Goal: Task Accomplishment & Management: Use online tool/utility

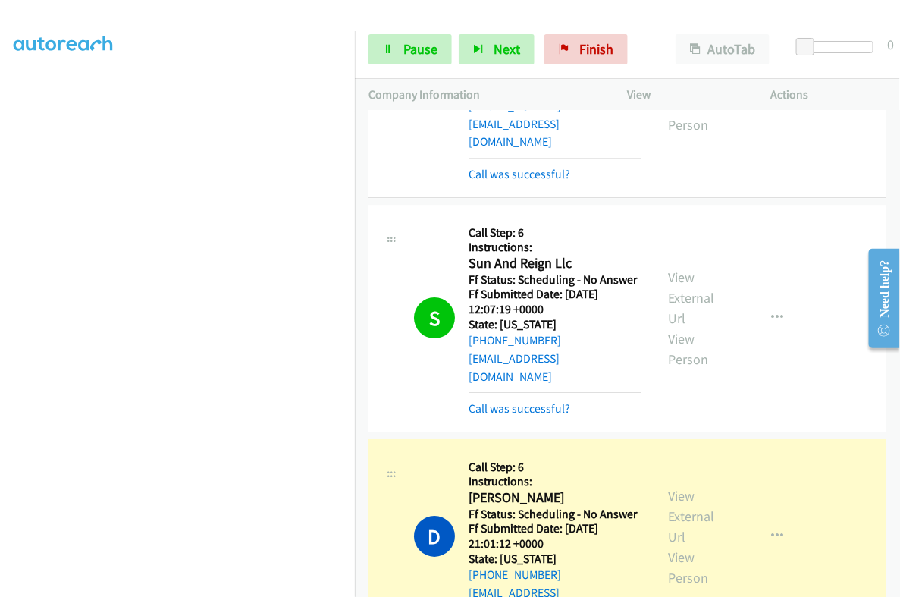
scroll to position [0, 14]
click at [423, 51] on span "Pause" at bounding box center [420, 48] width 34 height 17
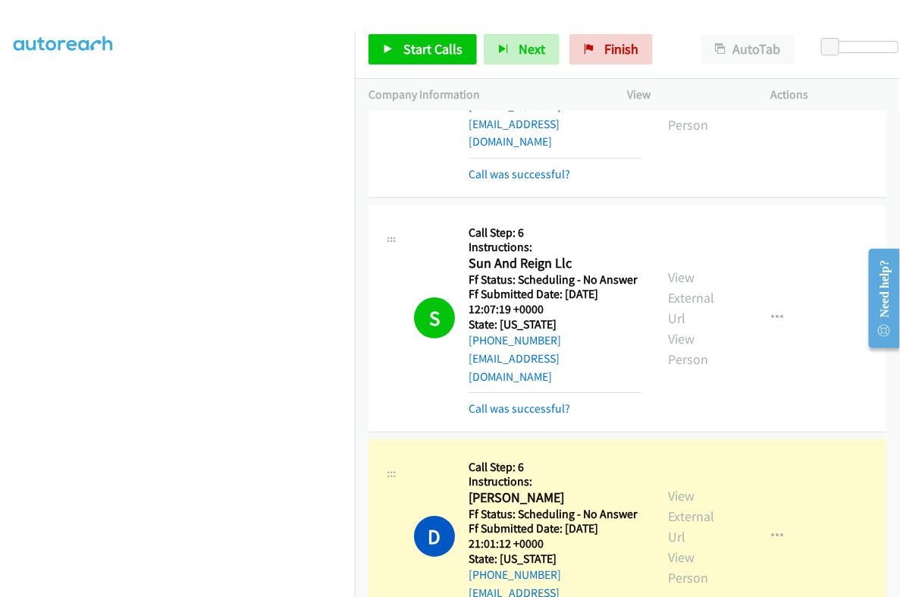
scroll to position [257, 14]
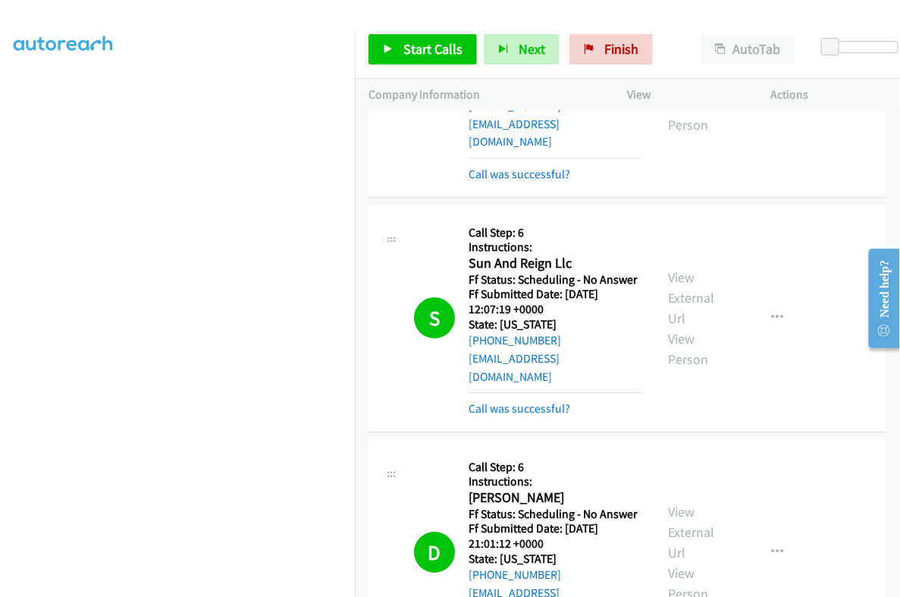
click at [675, 501] on div "View External Url View Person" at bounding box center [699, 552] width 61 height 102
click at [669, 503] on link "View External Url" at bounding box center [692, 532] width 46 height 58
click at [444, 54] on span "Start Calls" at bounding box center [432, 48] width 59 height 17
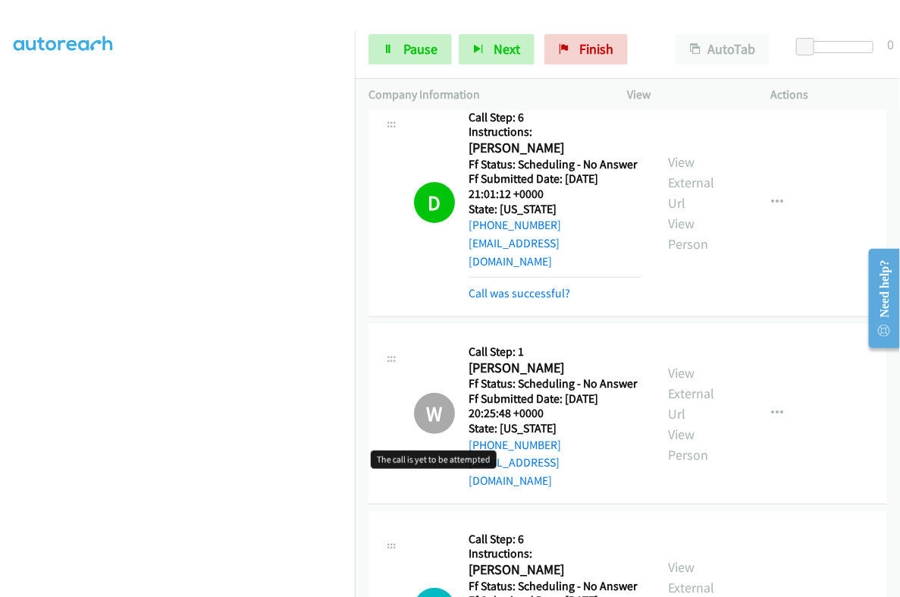
scroll to position [5496, 0]
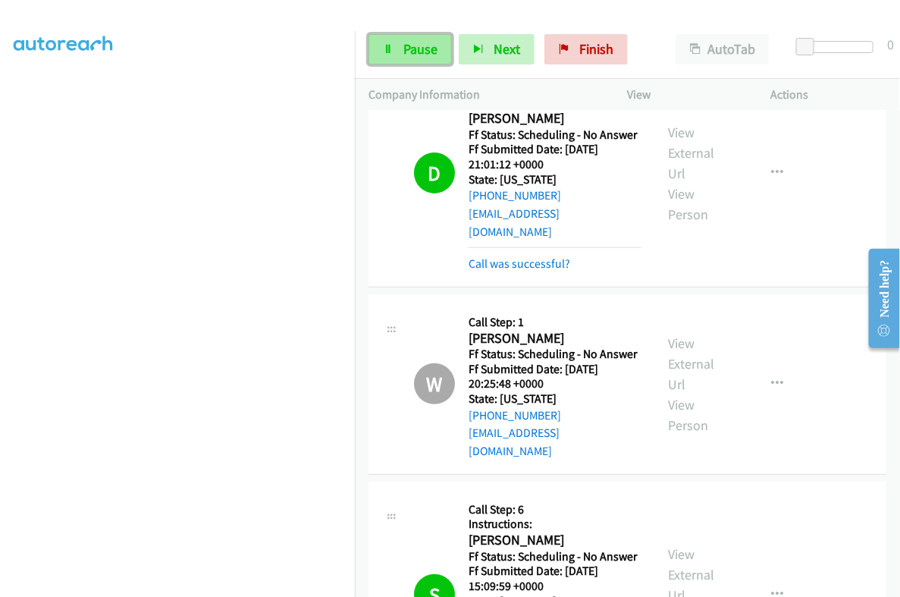
click at [390, 55] on link "Pause" at bounding box center [409, 49] width 83 height 30
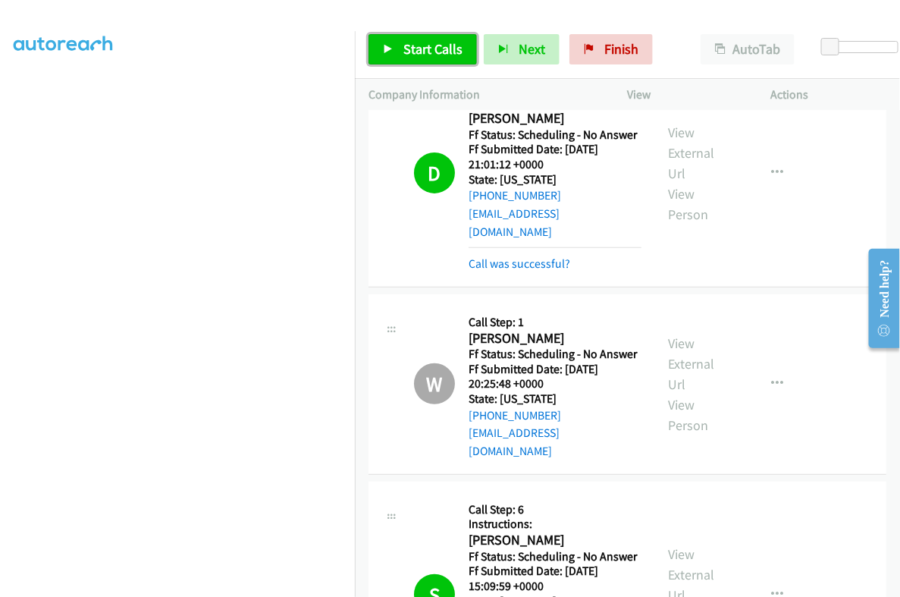
click at [393, 62] on link "Start Calls" at bounding box center [422, 49] width 108 height 30
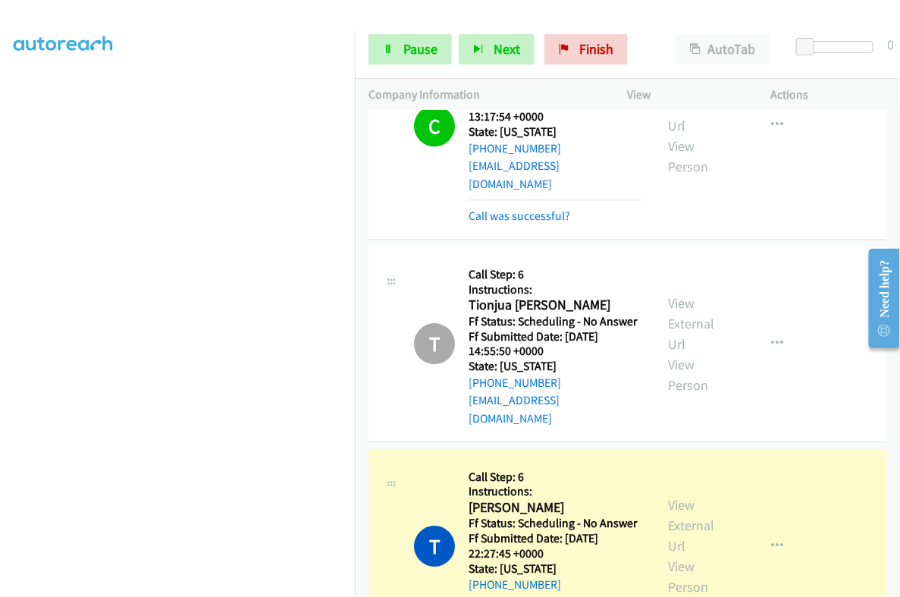
scroll to position [257, 14]
click at [494, 499] on h2 "[PERSON_NAME]" at bounding box center [555, 507] width 173 height 17
copy h2 "[PERSON_NAME]"
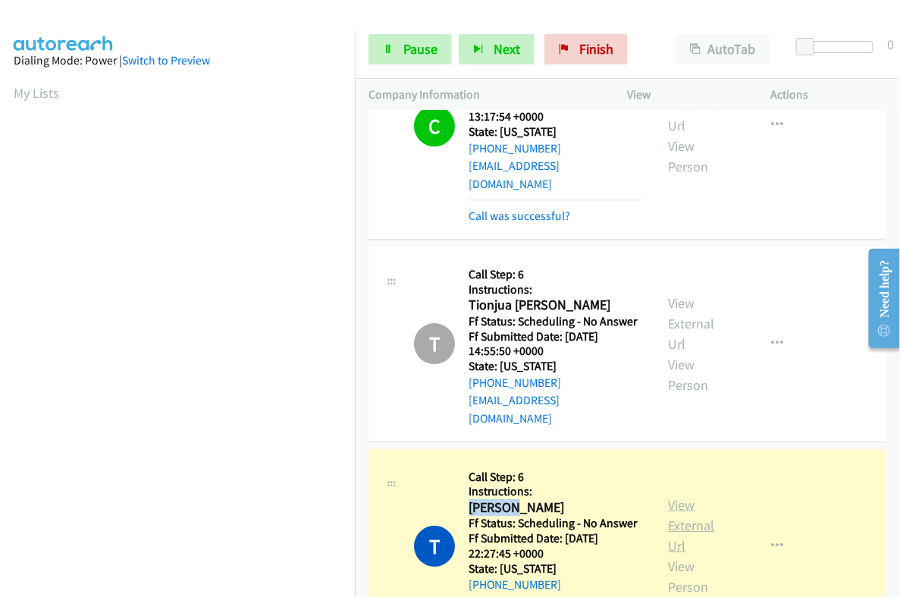
click at [683, 496] on link "View External Url" at bounding box center [692, 525] width 46 height 58
drag, startPoint x: 412, startPoint y: 47, endPoint x: 404, endPoint y: 59, distance: 14.3
click at [412, 47] on span "Pause" at bounding box center [420, 48] width 34 height 17
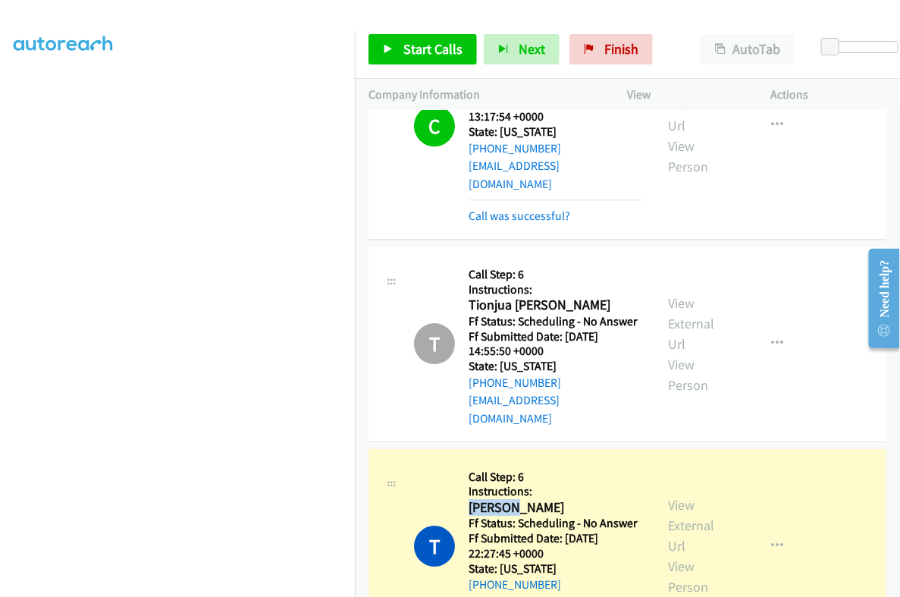
scroll to position [257, 14]
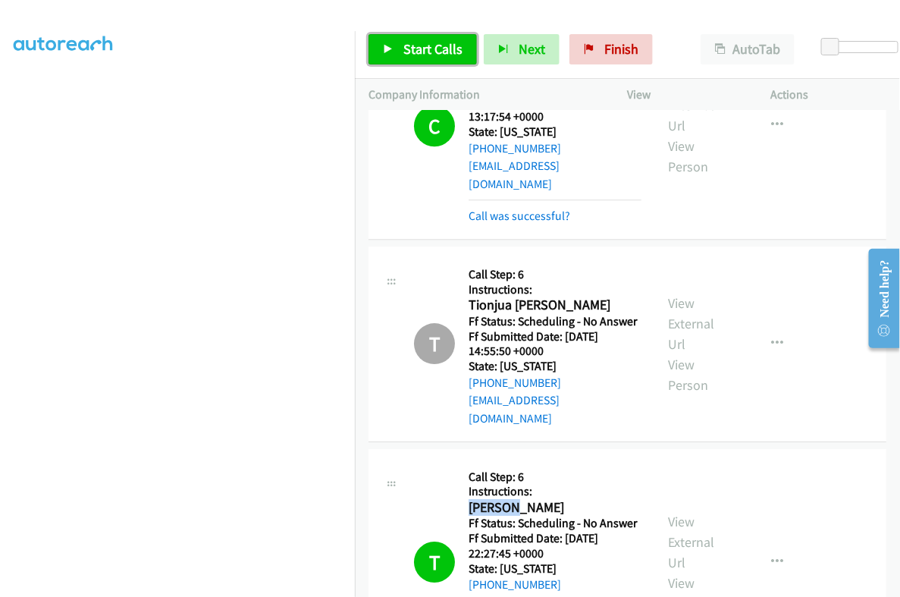
click at [426, 44] on span "Start Calls" at bounding box center [432, 48] width 59 height 17
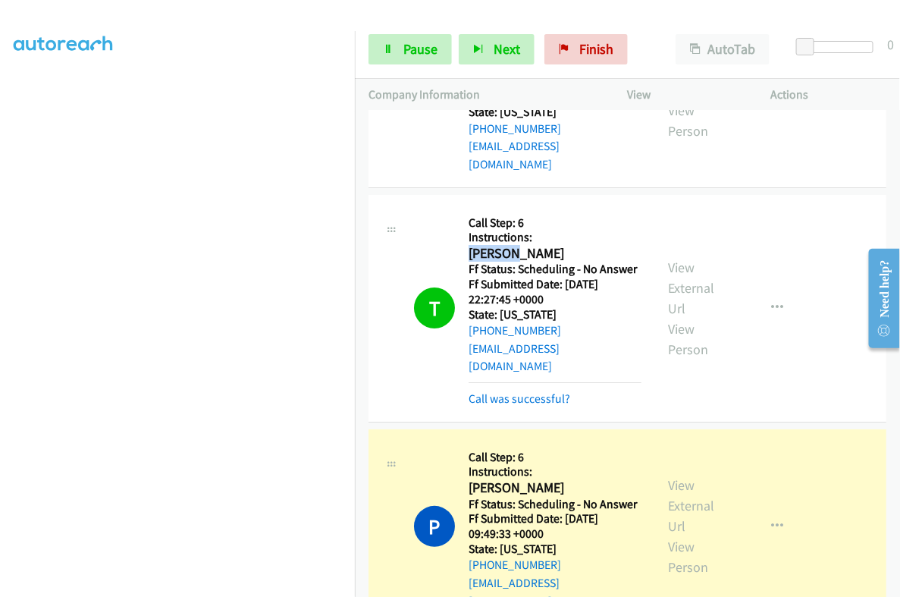
scroll to position [7107, 0]
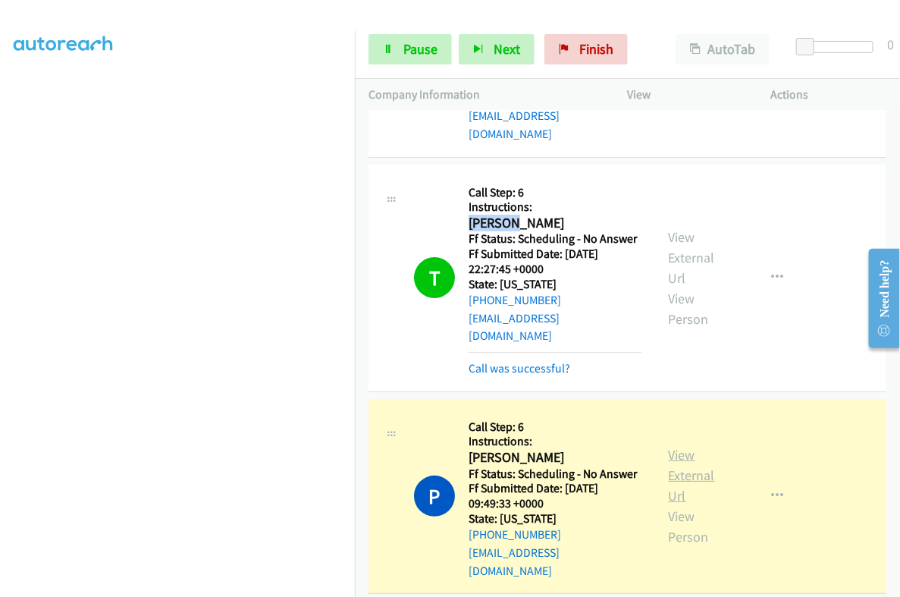
click at [669, 446] on link "View External Url" at bounding box center [692, 475] width 46 height 58
click at [408, 61] on link "Pause" at bounding box center [409, 49] width 83 height 30
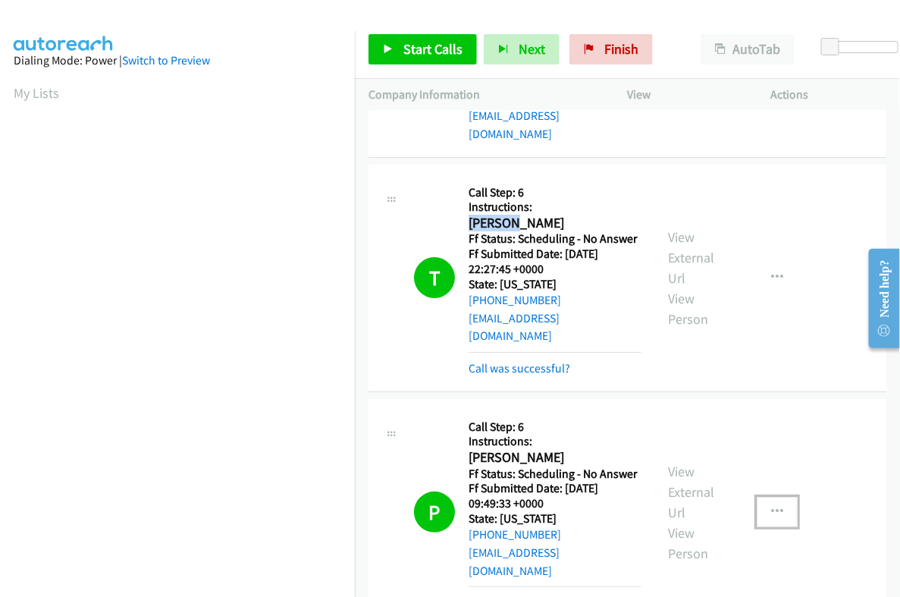
click at [771, 506] on icon "button" at bounding box center [777, 512] width 12 height 12
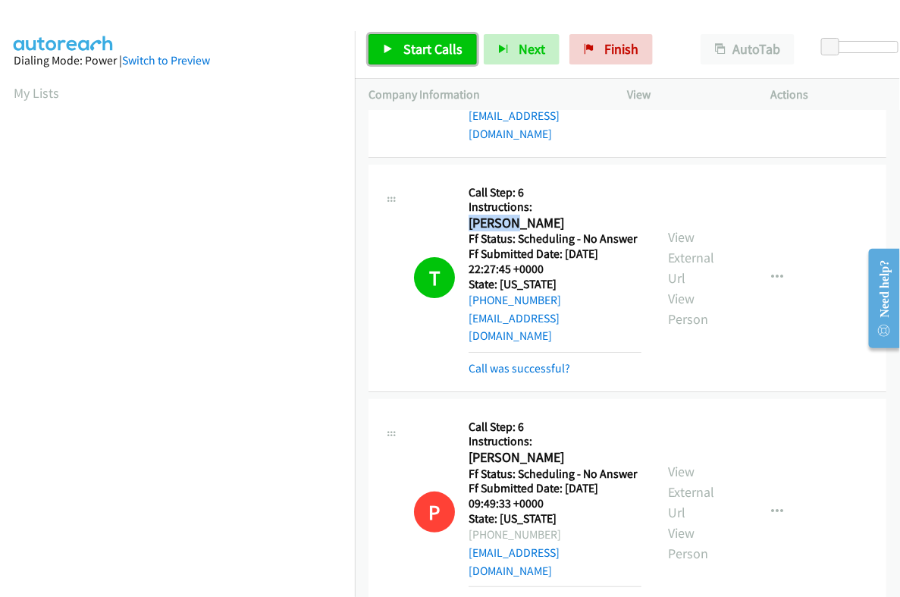
click at [436, 51] on span "Start Calls" at bounding box center [432, 48] width 59 height 17
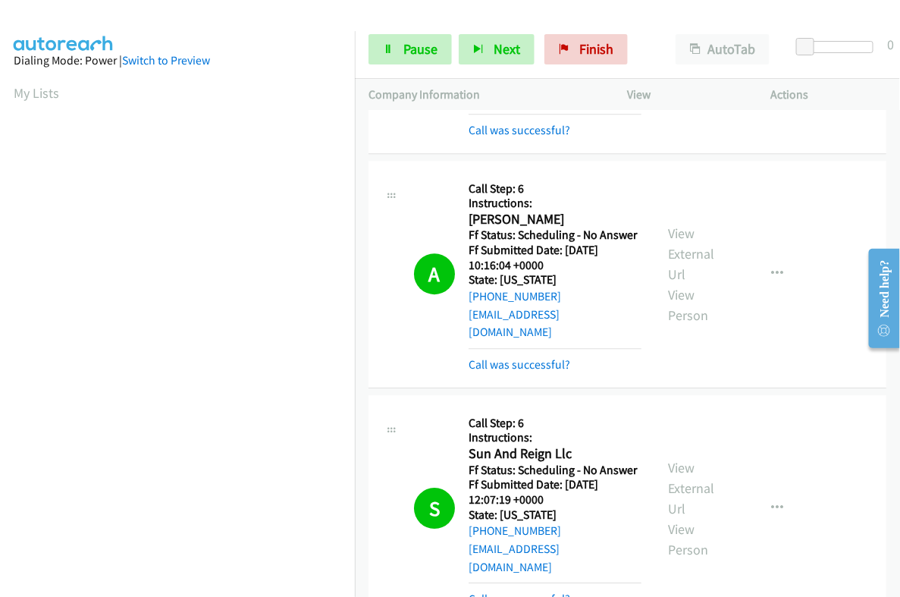
scroll to position [4359, 0]
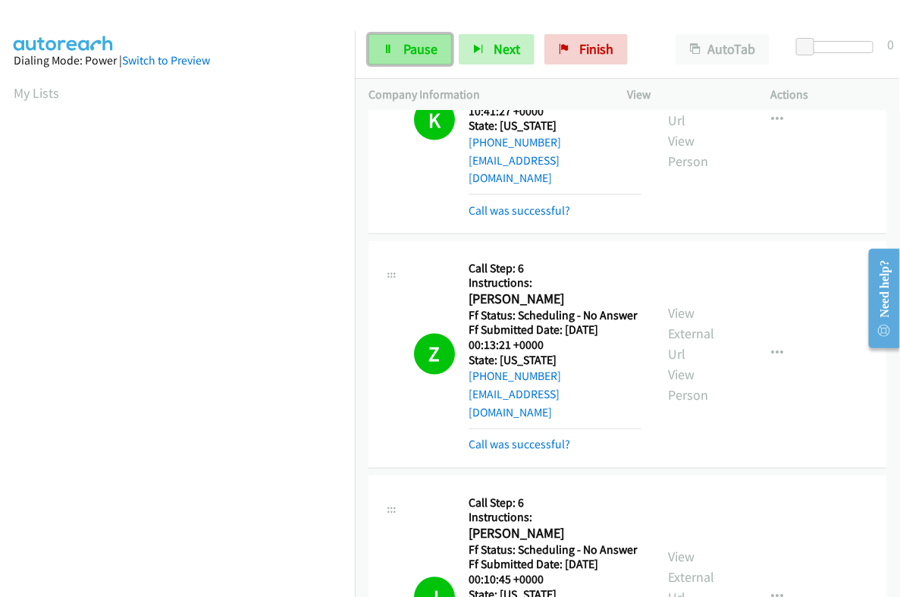
click at [422, 42] on span "Pause" at bounding box center [420, 48] width 34 height 17
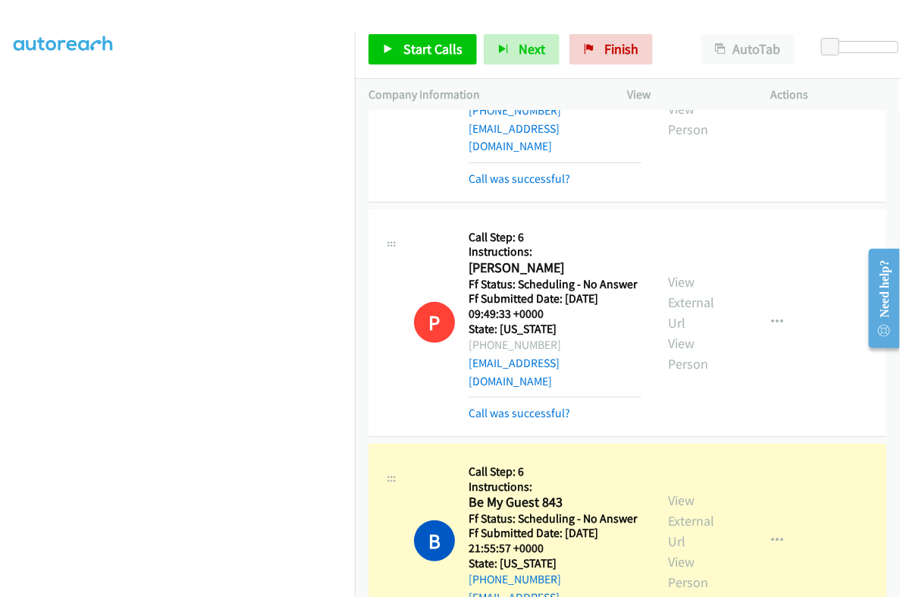
scroll to position [0, 14]
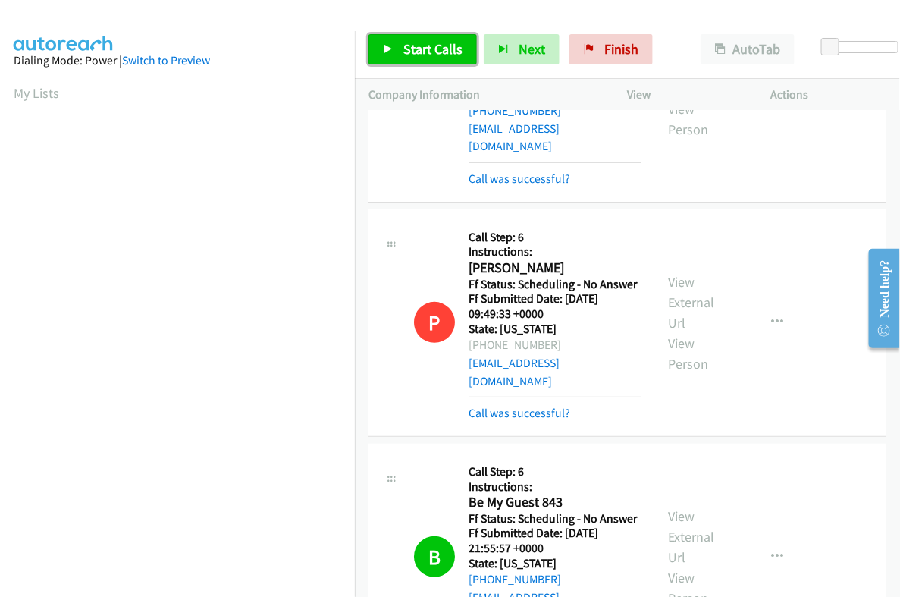
click at [415, 58] on link "Start Calls" at bounding box center [422, 49] width 108 height 30
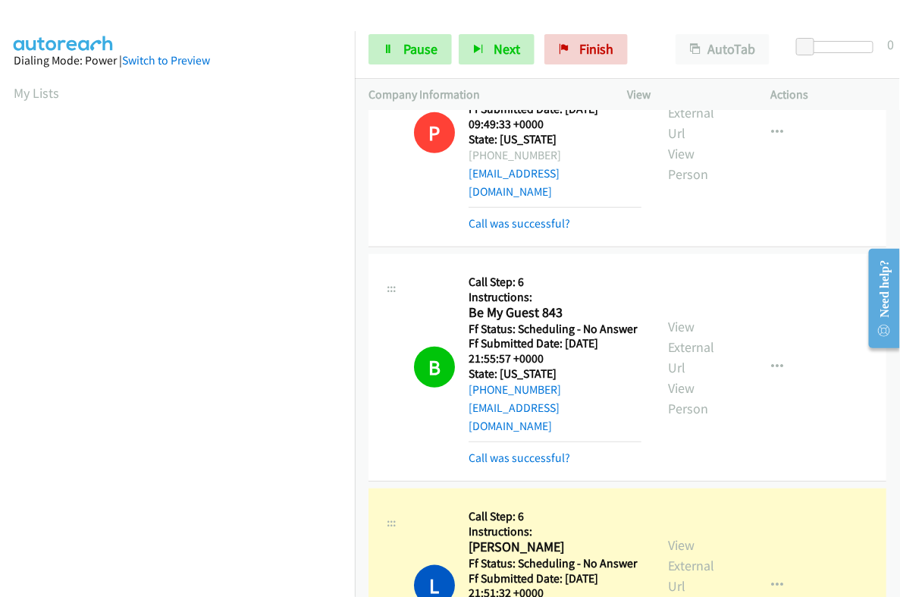
scroll to position [257, 14]
click at [413, 55] on span "Pause" at bounding box center [420, 48] width 34 height 17
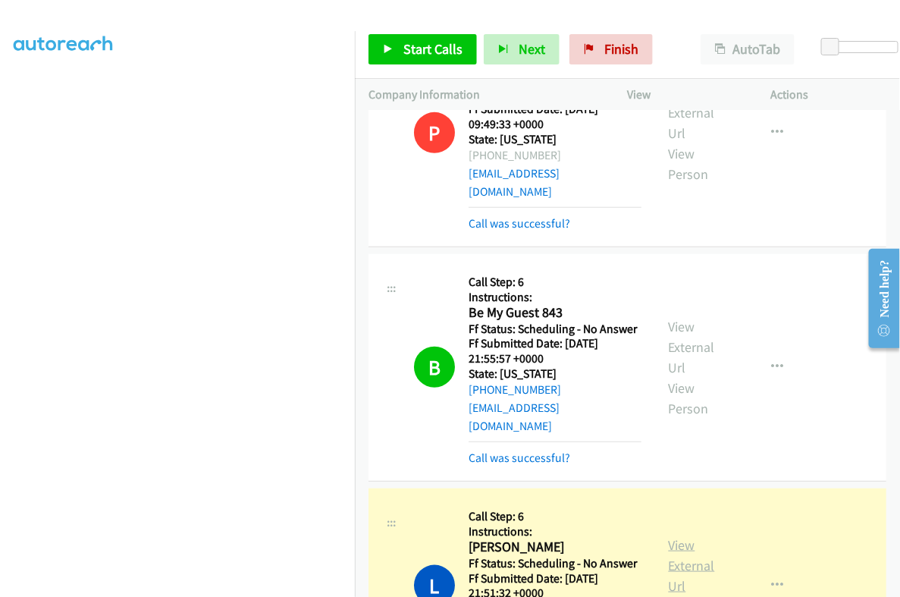
click at [677, 536] on link "View External Url" at bounding box center [692, 565] width 46 height 58
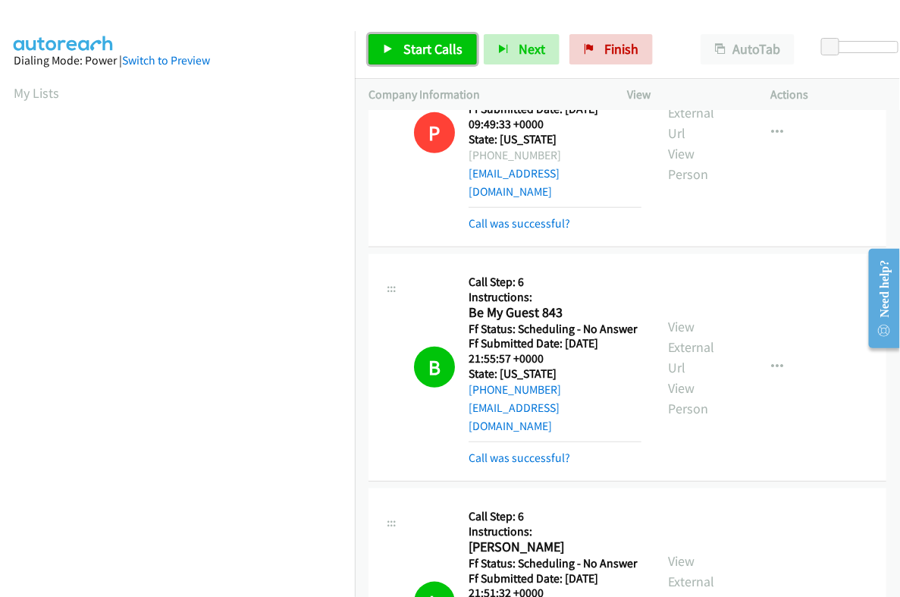
click at [420, 58] on link "Start Calls" at bounding box center [422, 49] width 108 height 30
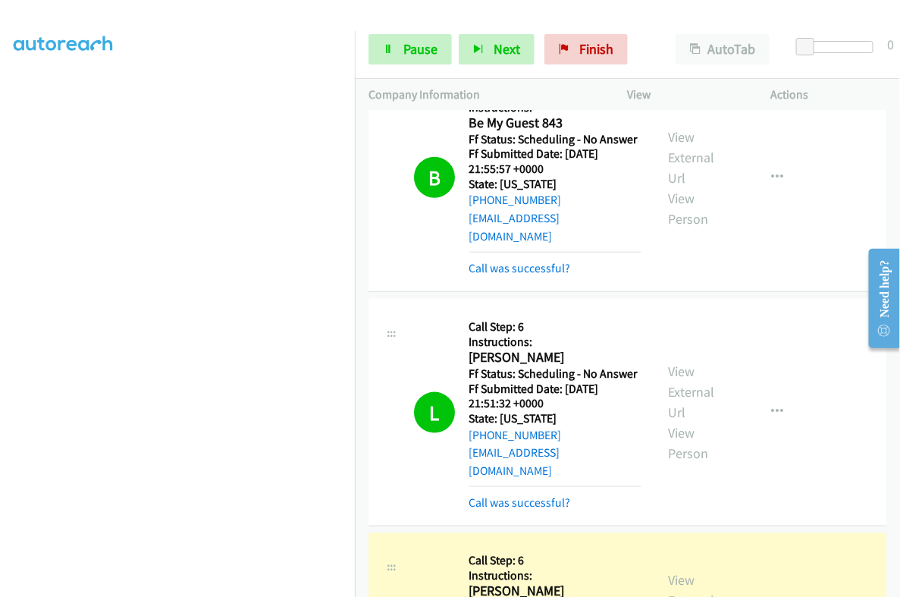
scroll to position [257, 14]
click at [423, 47] on span "Pause" at bounding box center [420, 48] width 34 height 17
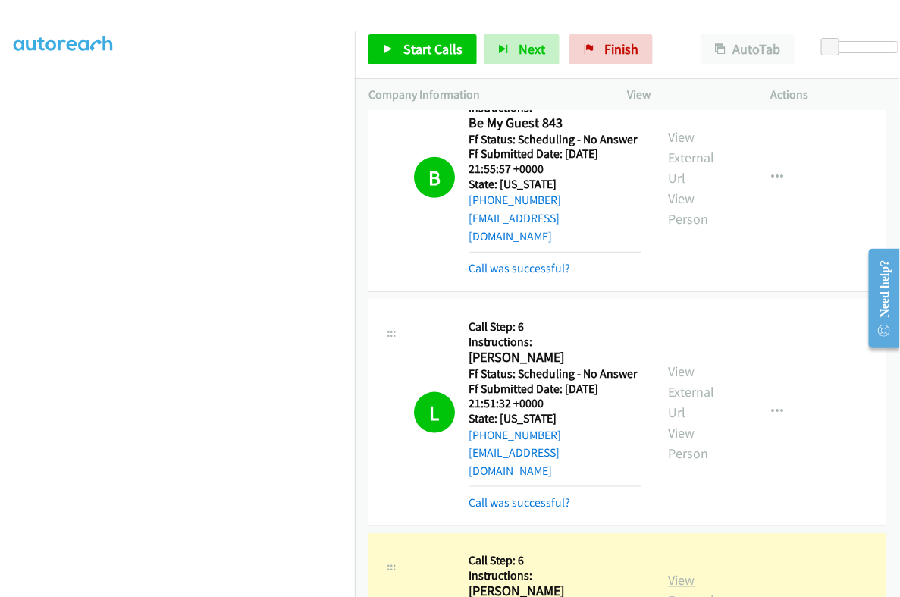
click at [669, 572] on link "View External Url" at bounding box center [692, 601] width 46 height 58
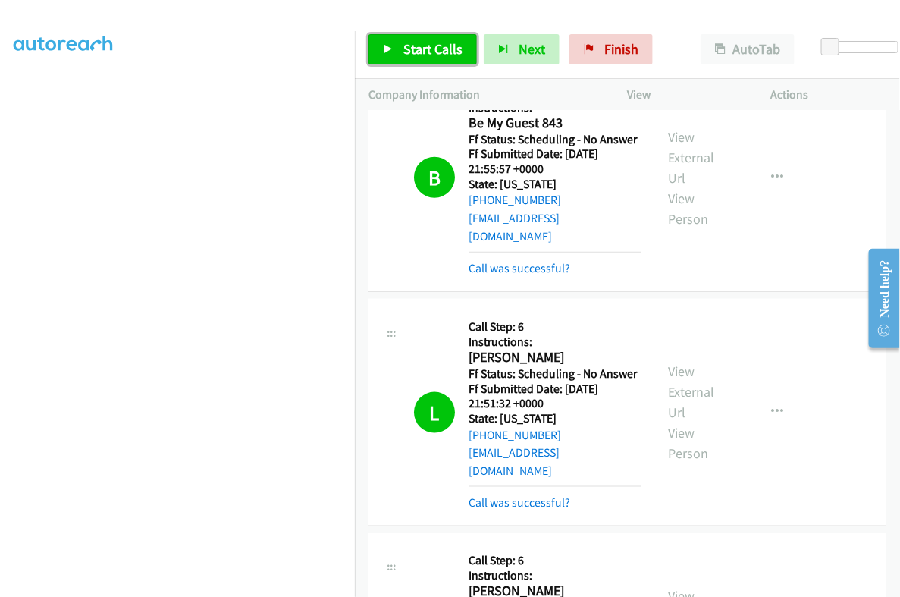
drag, startPoint x: 436, startPoint y: 42, endPoint x: 457, endPoint y: 113, distance: 73.6
click at [436, 42] on span "Start Calls" at bounding box center [432, 48] width 59 height 17
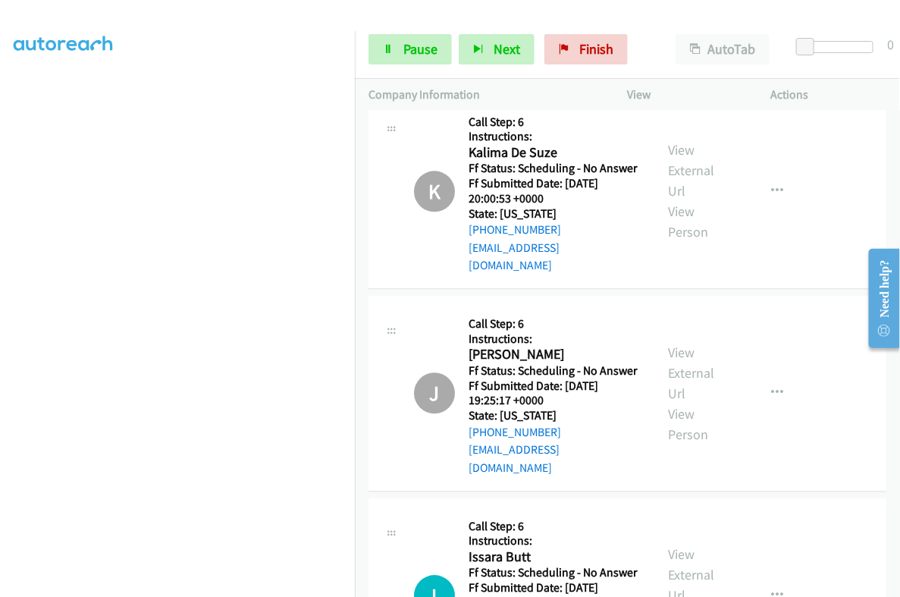
scroll to position [8339, 0]
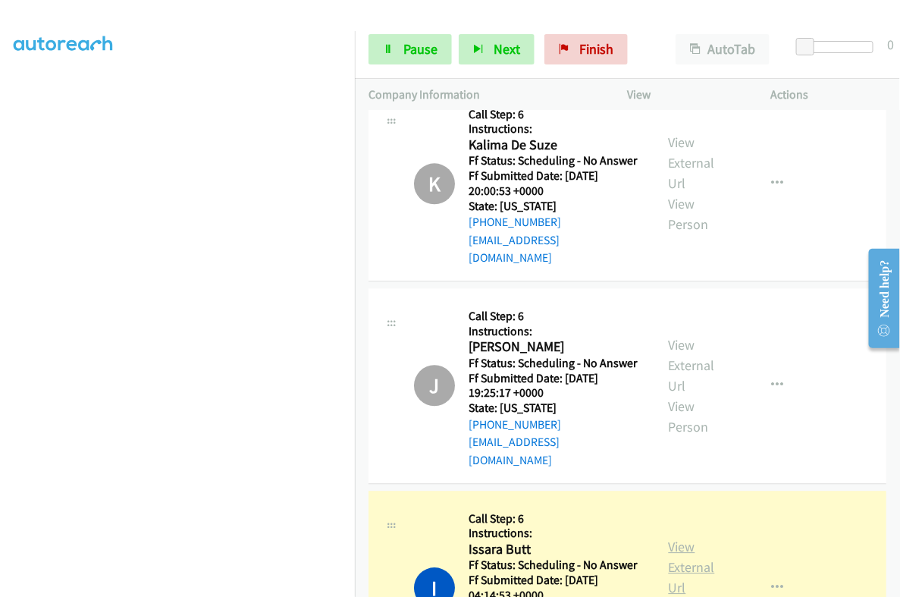
click at [677, 538] on link "View External Url" at bounding box center [692, 567] width 46 height 58
click at [403, 48] on span "Pause" at bounding box center [420, 48] width 34 height 17
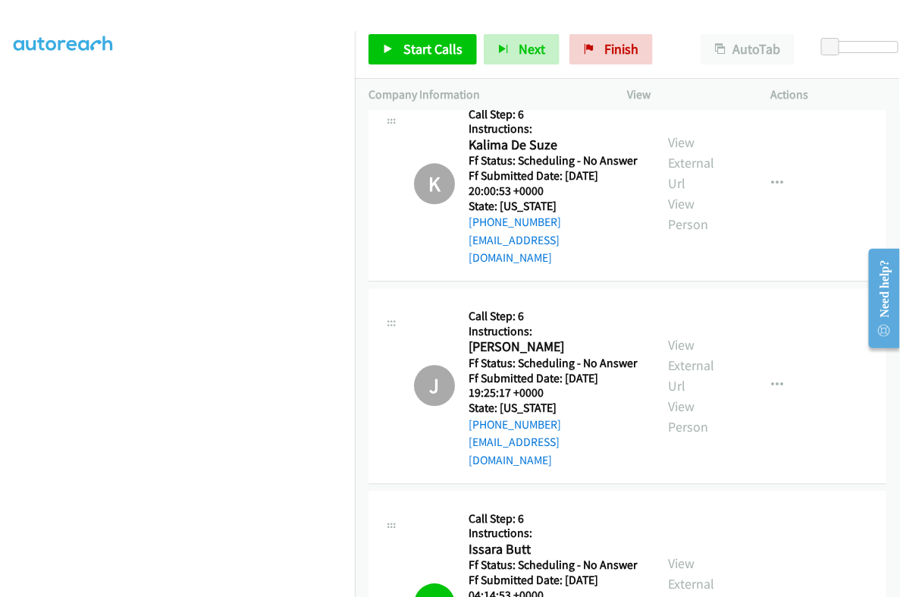
click at [431, 50] on span "Start Calls" at bounding box center [432, 48] width 59 height 17
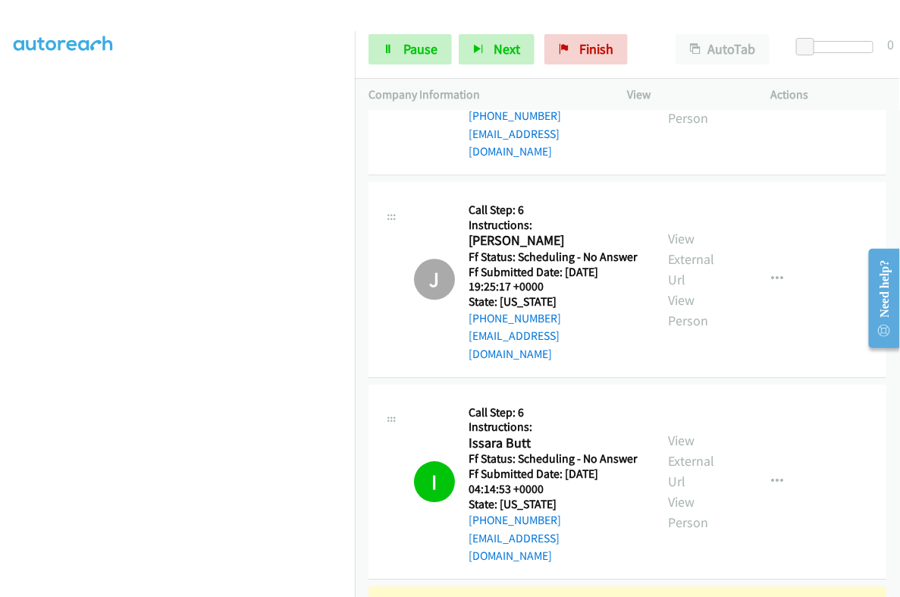
scroll to position [8529, 0]
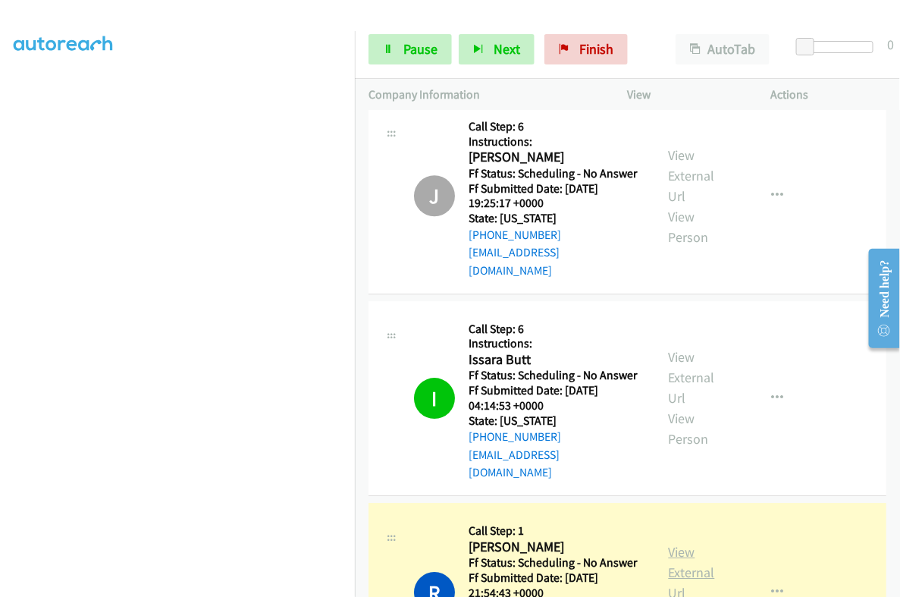
click at [679, 543] on link "View External Url" at bounding box center [692, 572] width 46 height 58
click at [410, 45] on span "Pause" at bounding box center [420, 48] width 34 height 17
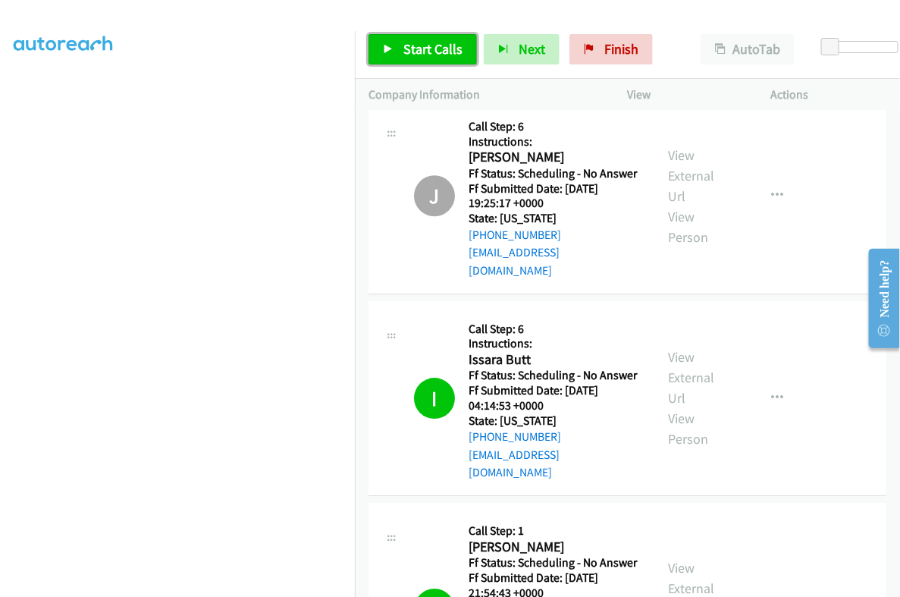
click at [439, 59] on link "Start Calls" at bounding box center [422, 49] width 108 height 30
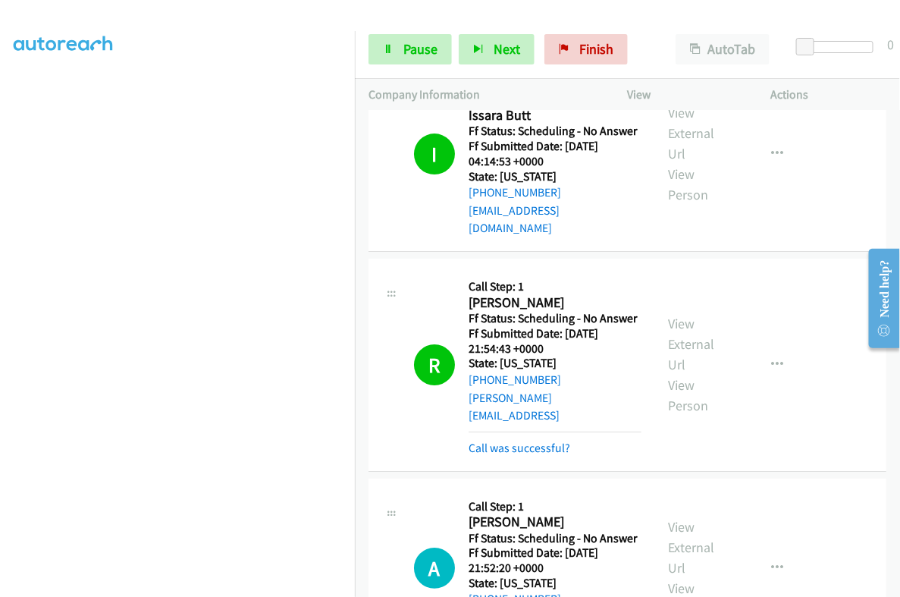
scroll to position [8813, 0]
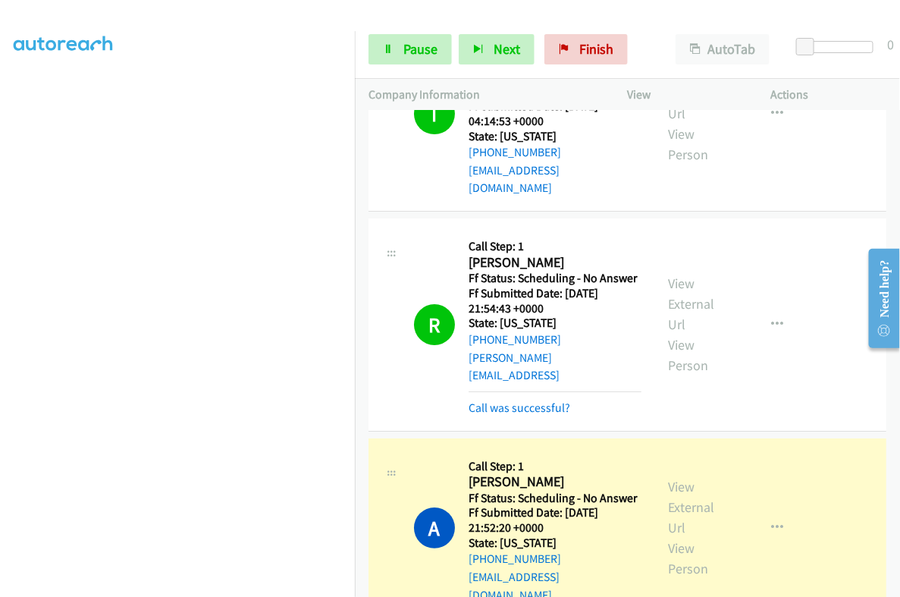
click at [190, 581] on section at bounding box center [178, 237] width 328 height 726
click at [387, 61] on link "Pause" at bounding box center [409, 49] width 83 height 30
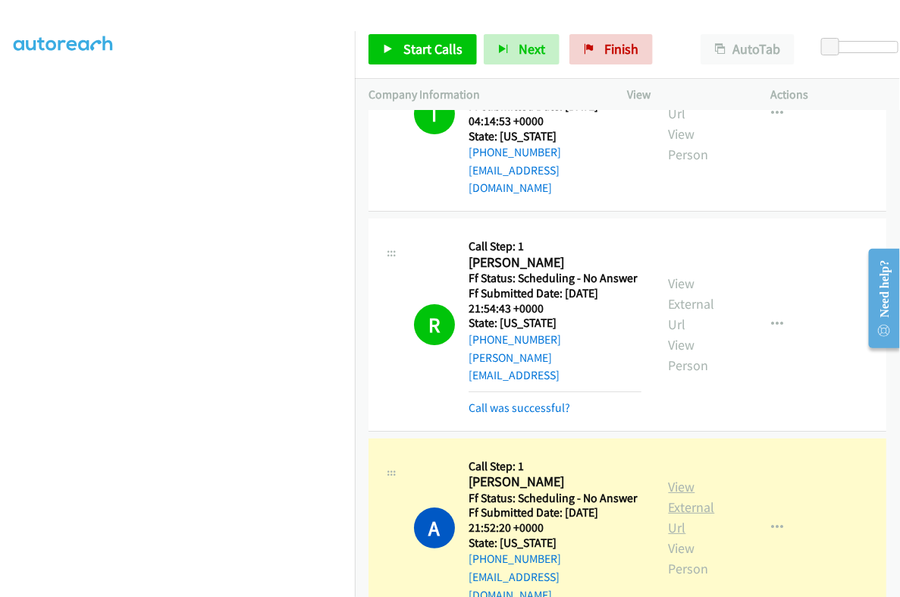
click at [694, 478] on link "View External Url" at bounding box center [692, 507] width 46 height 58
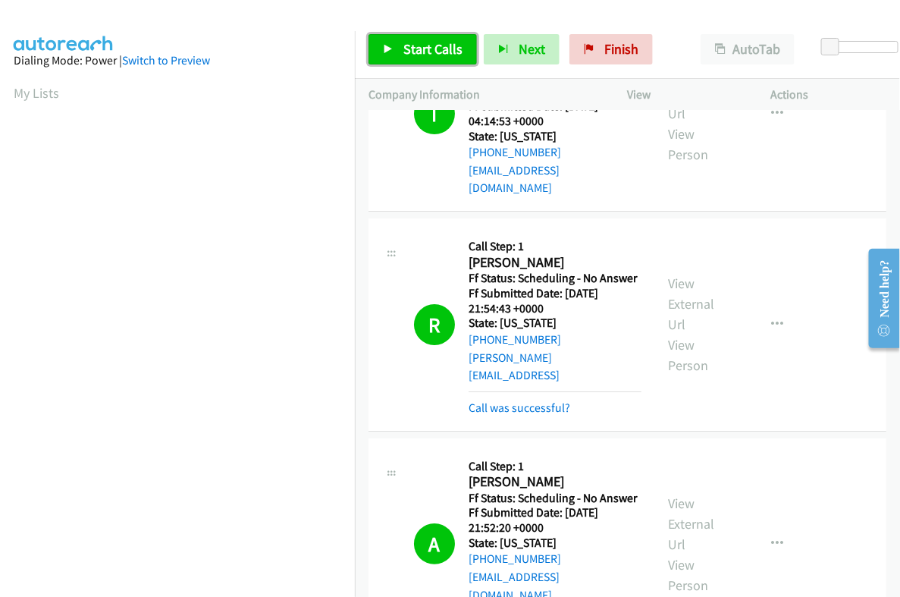
click at [407, 52] on span "Start Calls" at bounding box center [432, 48] width 59 height 17
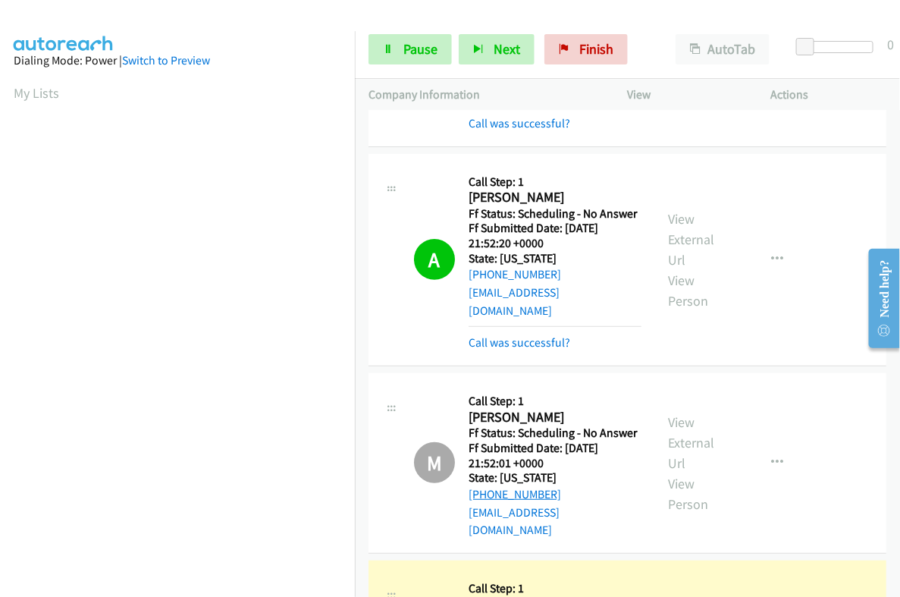
scroll to position [9192, 0]
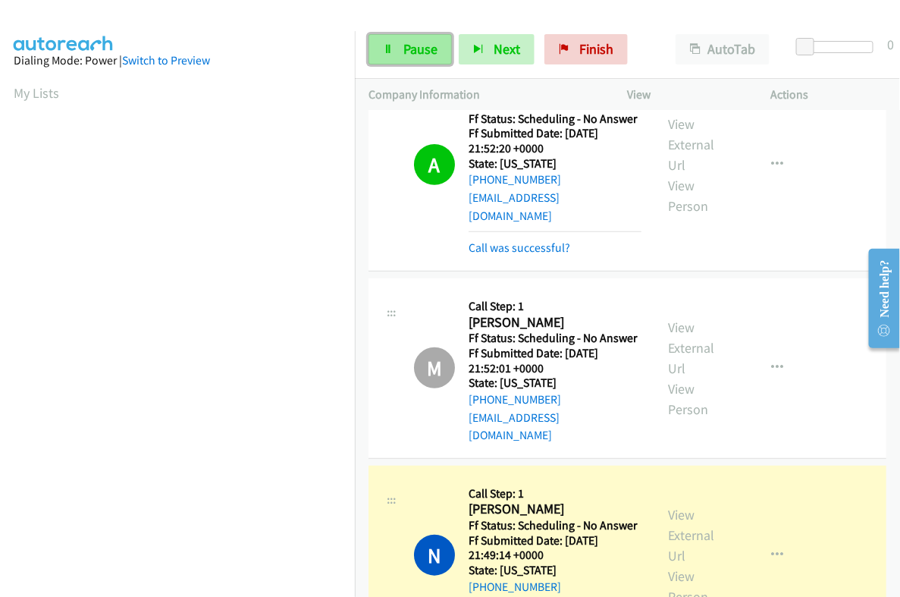
click at [406, 54] on span "Pause" at bounding box center [420, 48] width 34 height 17
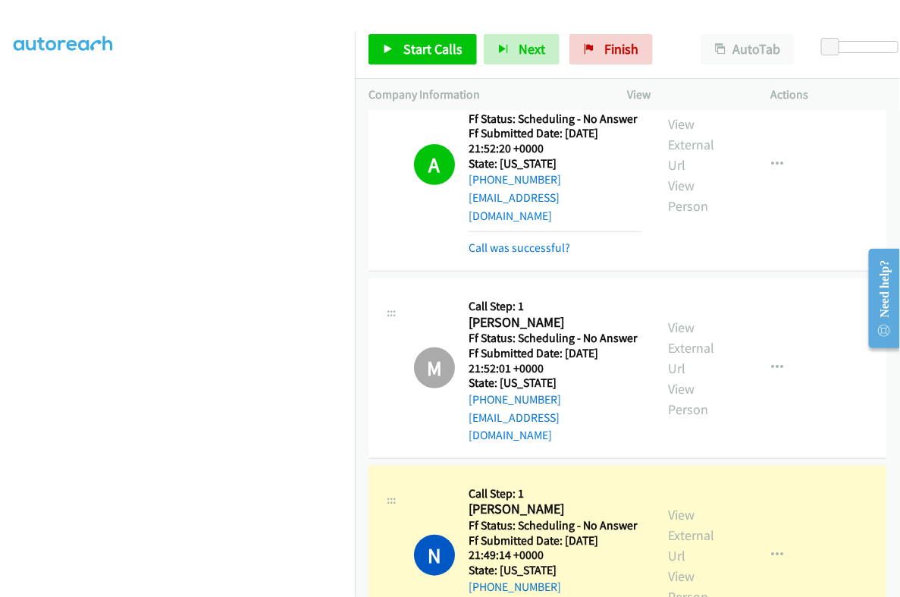
scroll to position [257, 14]
click at [678, 504] on div "View External Url View Person" at bounding box center [699, 555] width 61 height 102
click at [682, 506] on link "View External Url" at bounding box center [692, 535] width 46 height 58
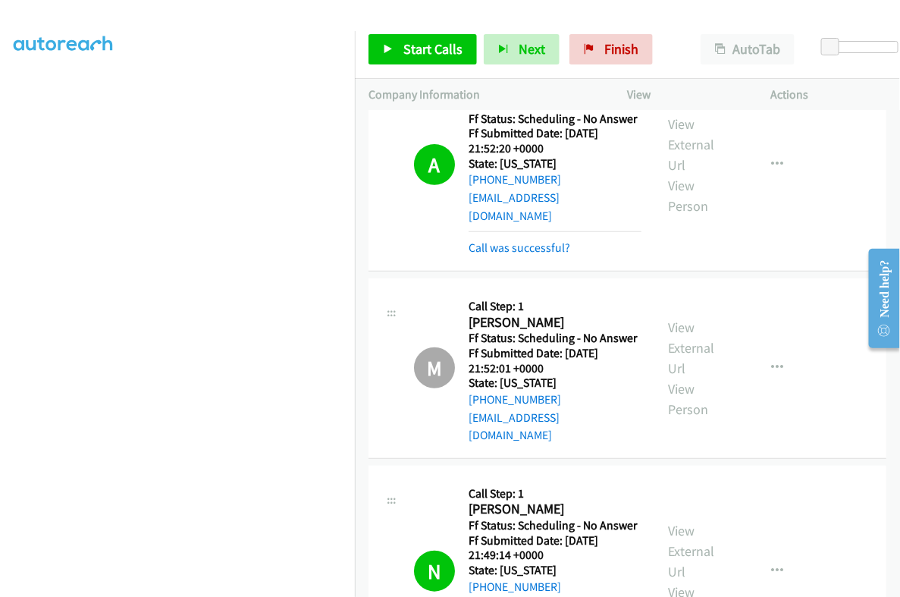
click at [417, 47] on span "Start Calls" at bounding box center [432, 48] width 59 height 17
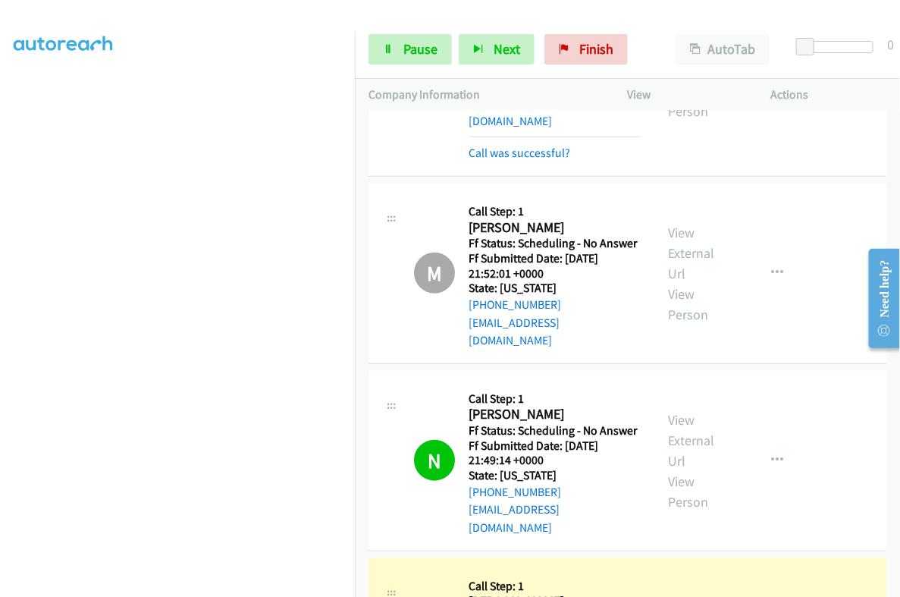
scroll to position [0, 14]
drag, startPoint x: 396, startPoint y: 51, endPoint x: 368, endPoint y: 114, distance: 69.9
click at [396, 51] on link "Pause" at bounding box center [409, 49] width 83 height 30
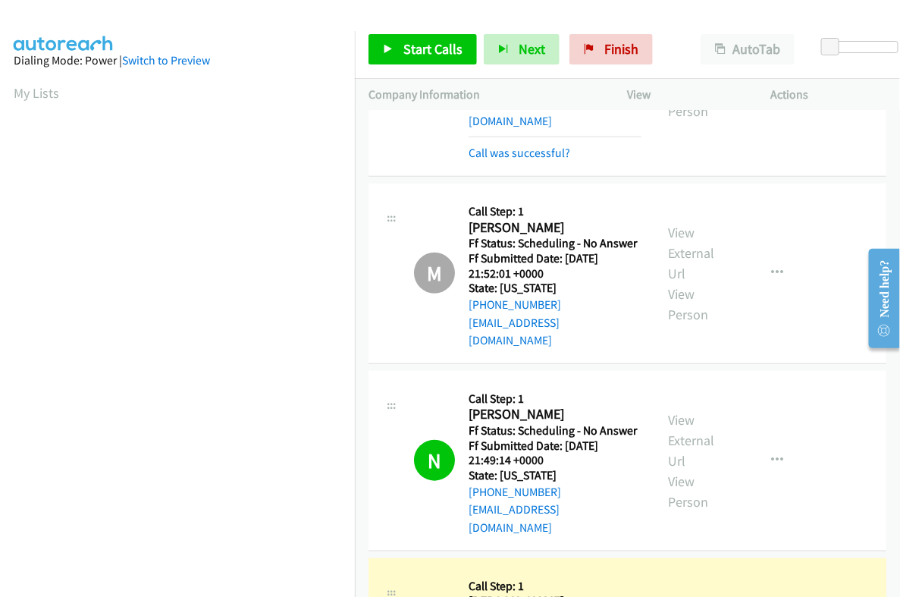
scroll to position [257, 14]
